Goal: Consume media (video, audio)

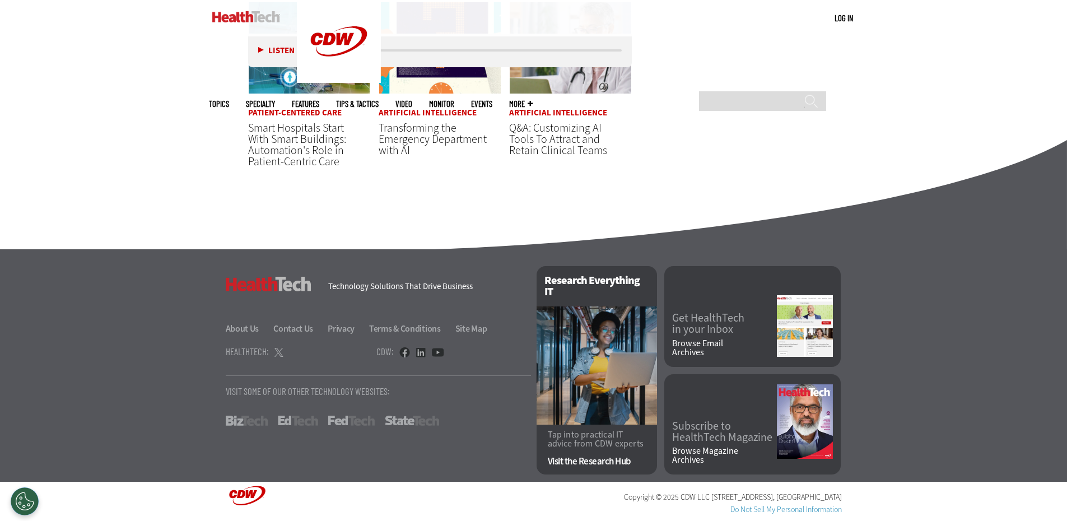
scroll to position [2807, 0]
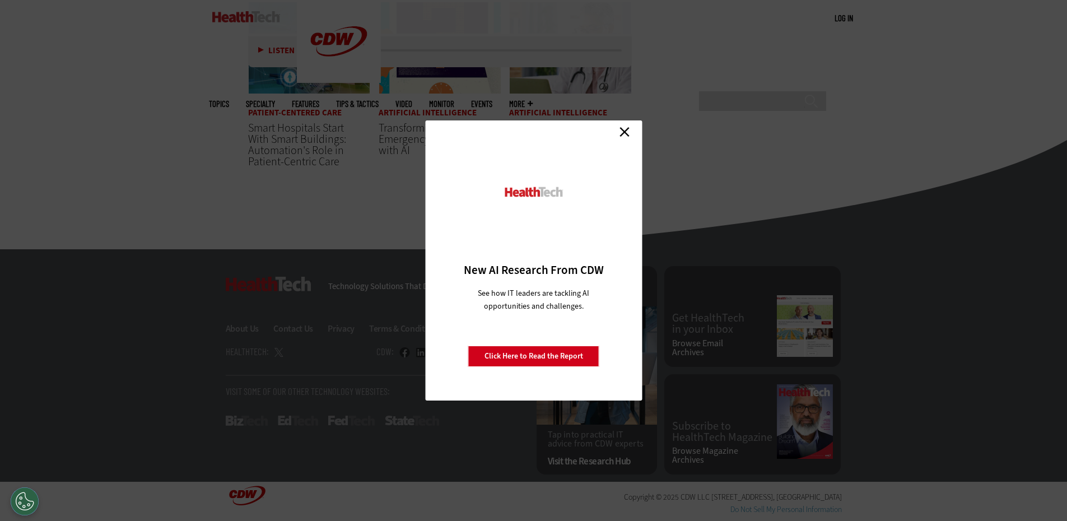
click at [628, 127] on link "Close" at bounding box center [624, 131] width 17 height 17
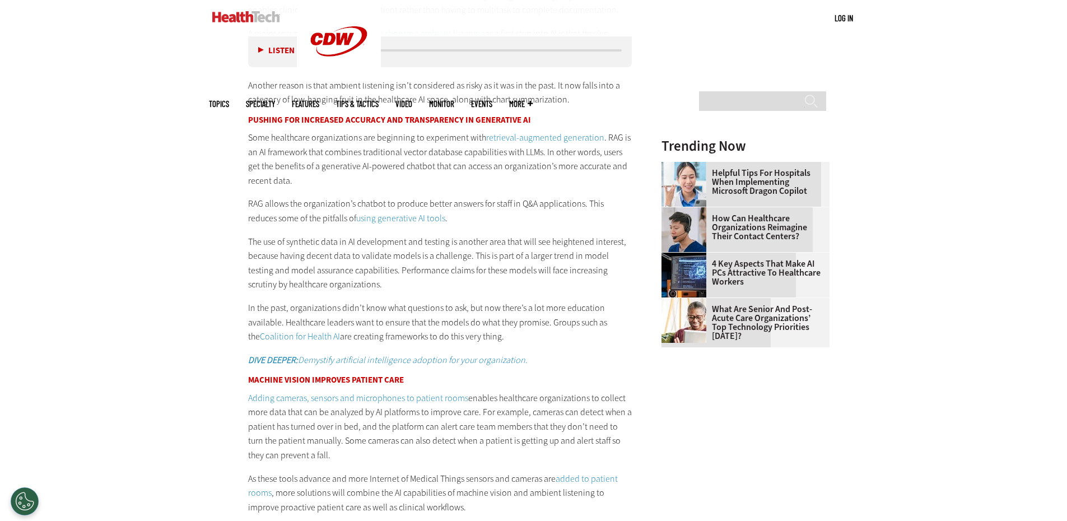
scroll to position [1246, 0]
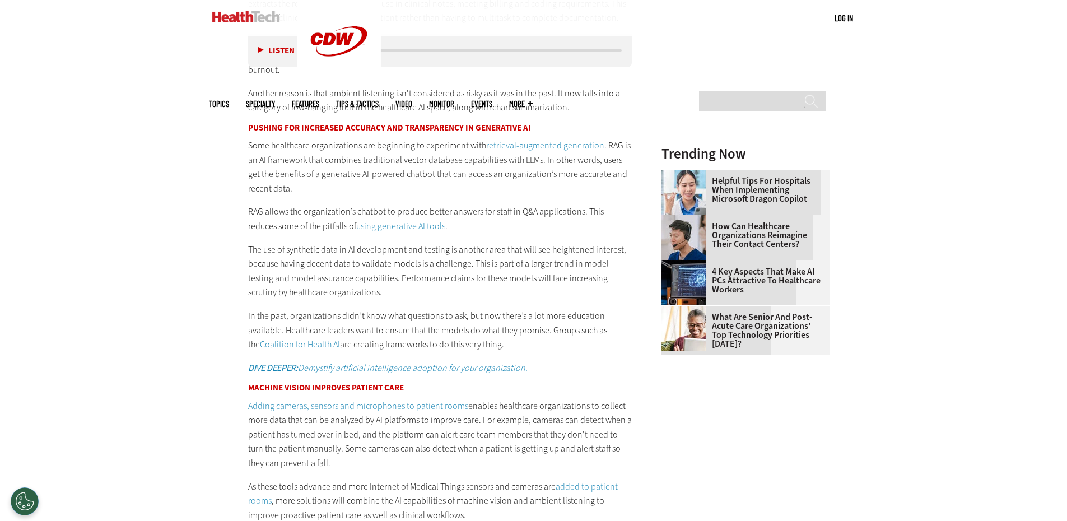
click at [258, 48] on button "Listen" at bounding box center [276, 50] width 36 height 8
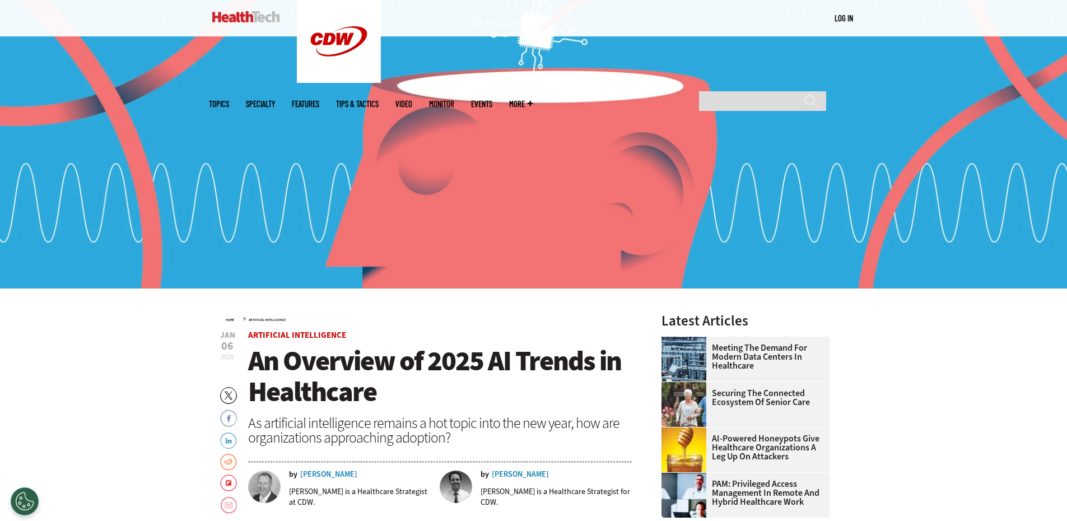
scroll to position [183, 0]
click at [0, 128] on img at bounding box center [533, 103] width 1067 height 371
